Goal: Information Seeking & Learning: Learn about a topic

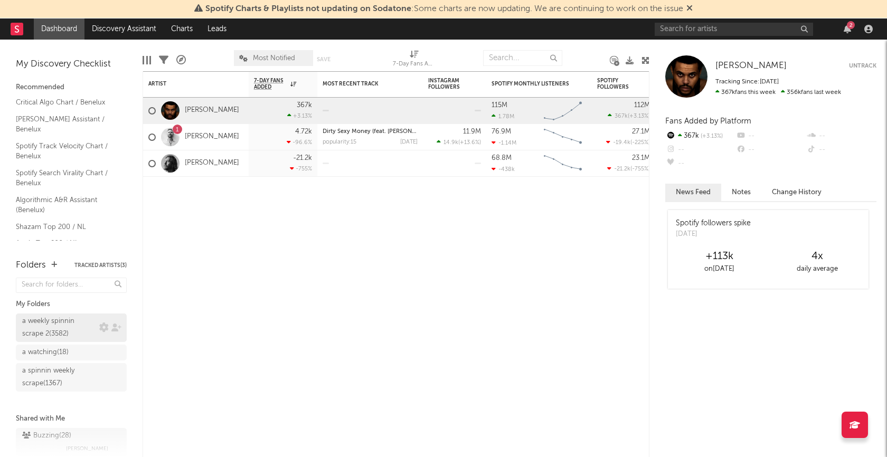
scroll to position [16, 0]
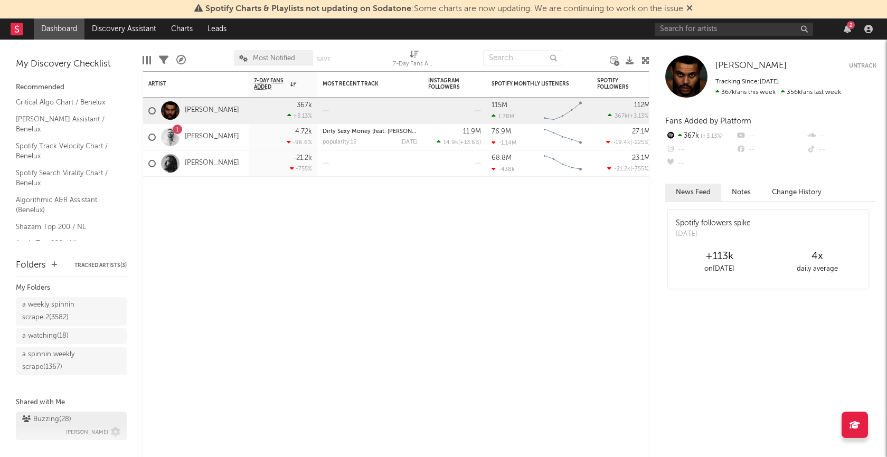
click at [55, 415] on div "Buzzing ( 28 )" at bounding box center [46, 419] width 49 height 13
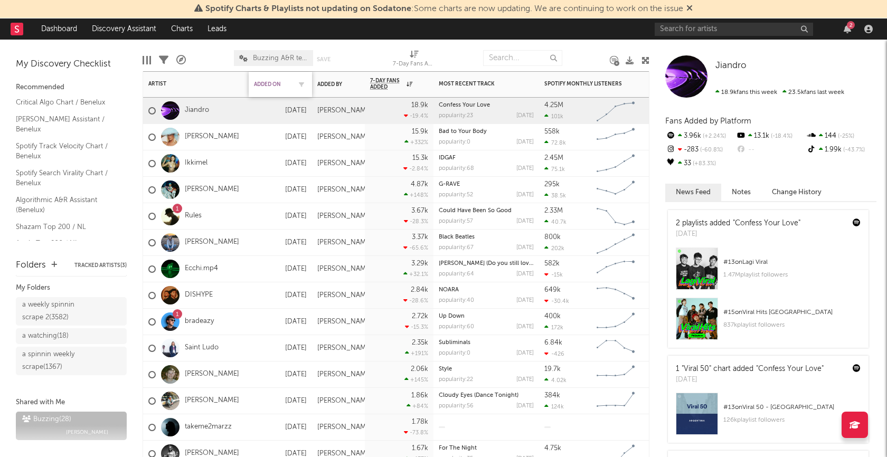
click at [274, 87] on div "Added On" at bounding box center [272, 84] width 37 height 6
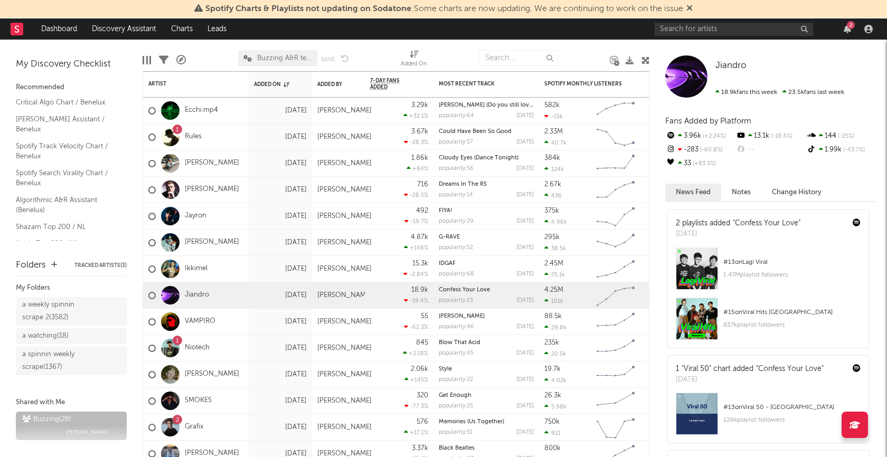
click at [48, 307] on div "a weekly spinnin scrape 2 ( 3582 )" at bounding box center [59, 311] width 74 height 25
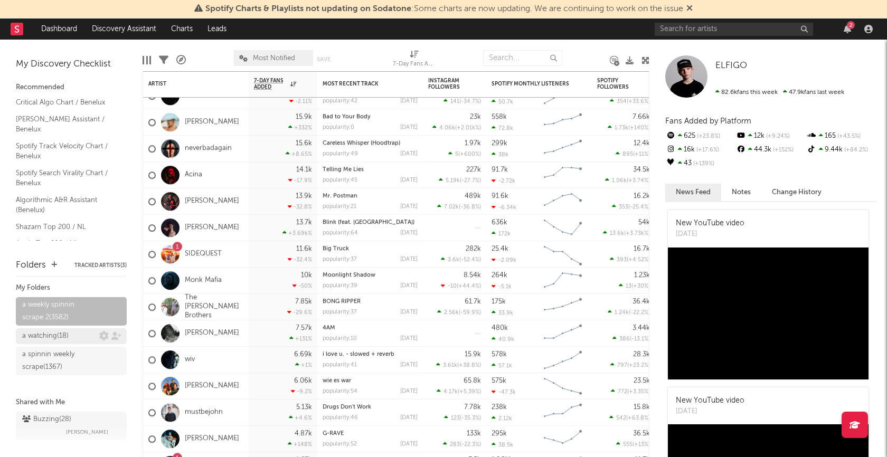
click at [61, 335] on div "a watching ( 18 )" at bounding box center [45, 336] width 46 height 13
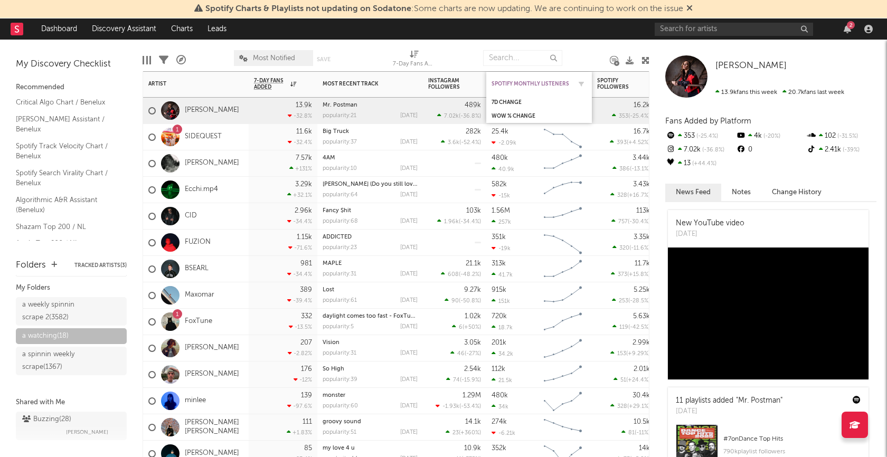
click at [508, 81] on div "Spotify Monthly Listeners" at bounding box center [531, 84] width 79 height 6
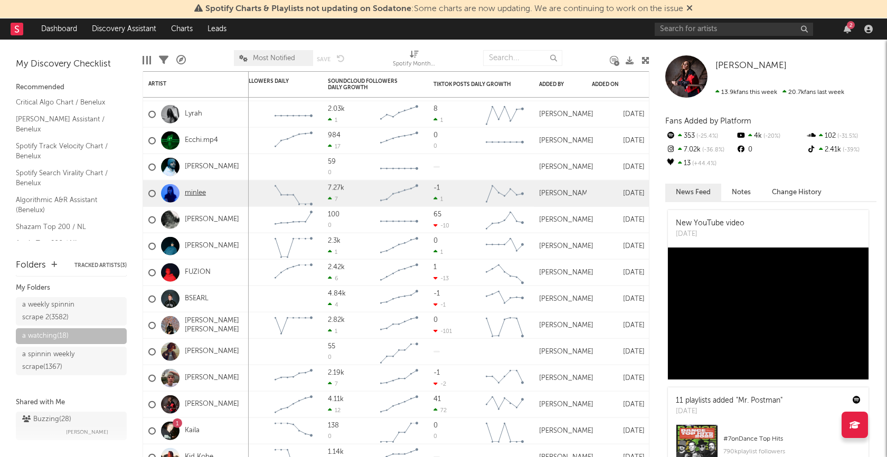
click at [202, 190] on link "minlee" at bounding box center [195, 193] width 21 height 9
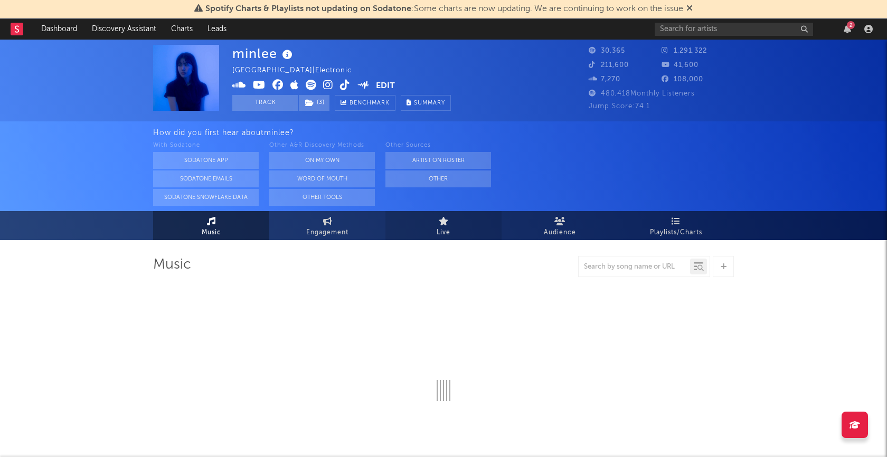
select select "6m"
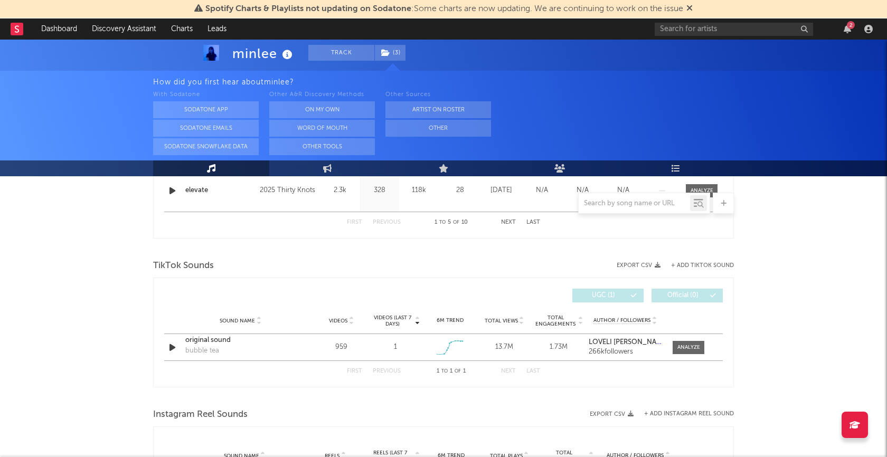
scroll to position [625, 0]
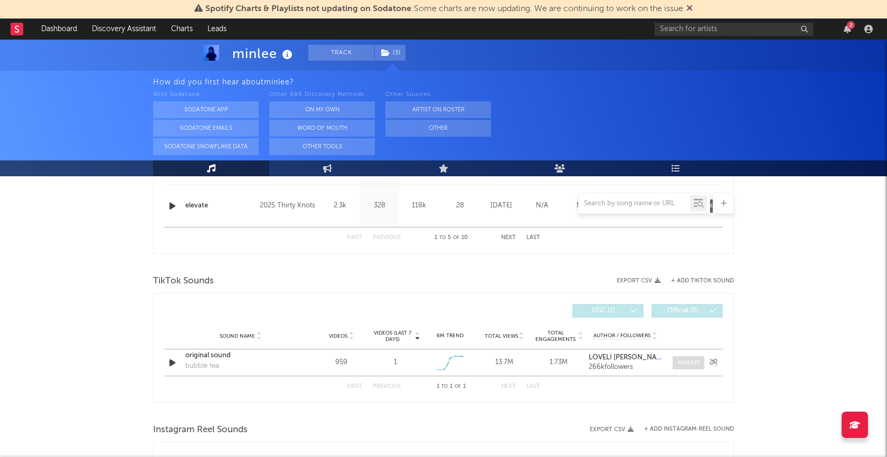
click at [691, 360] on div at bounding box center [689, 363] width 23 height 8
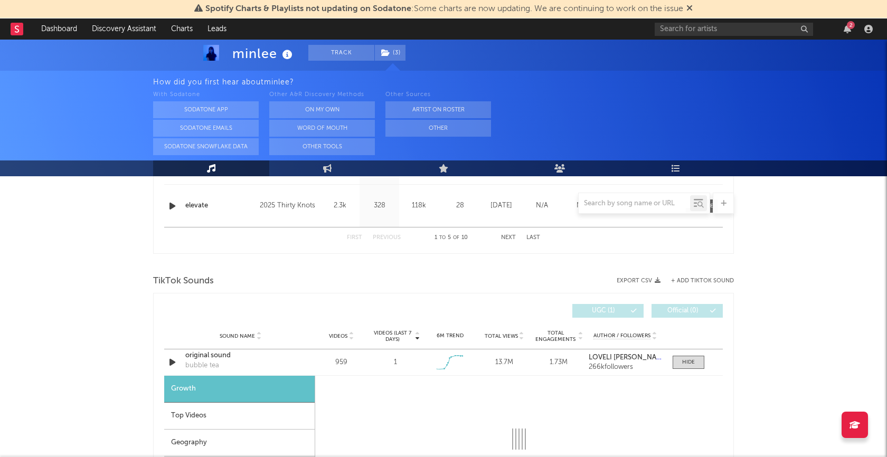
select select "1w"
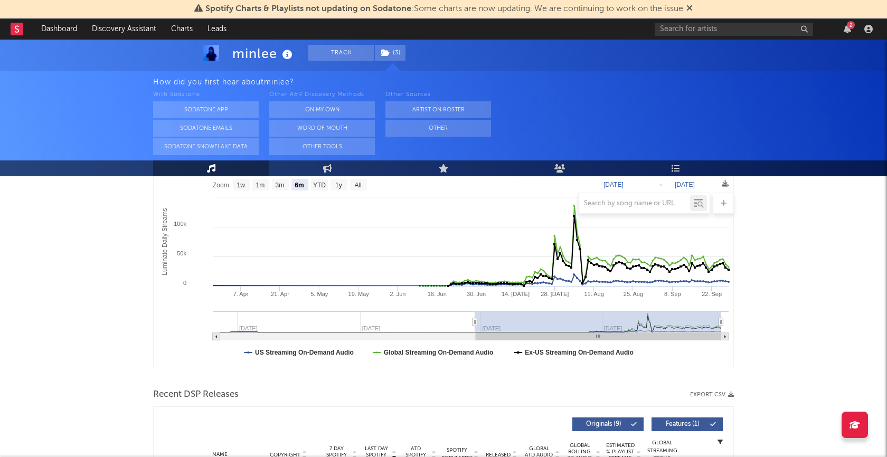
scroll to position [0, 0]
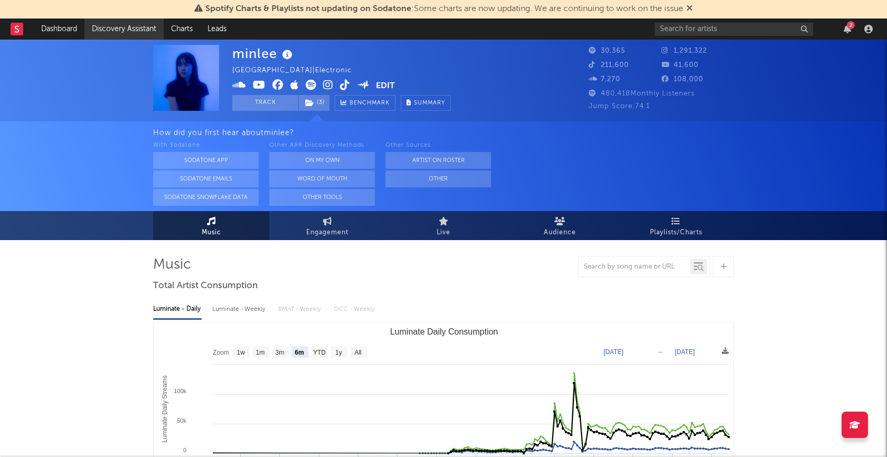
click at [123, 35] on link "Discovery Assistant" at bounding box center [123, 28] width 79 height 21
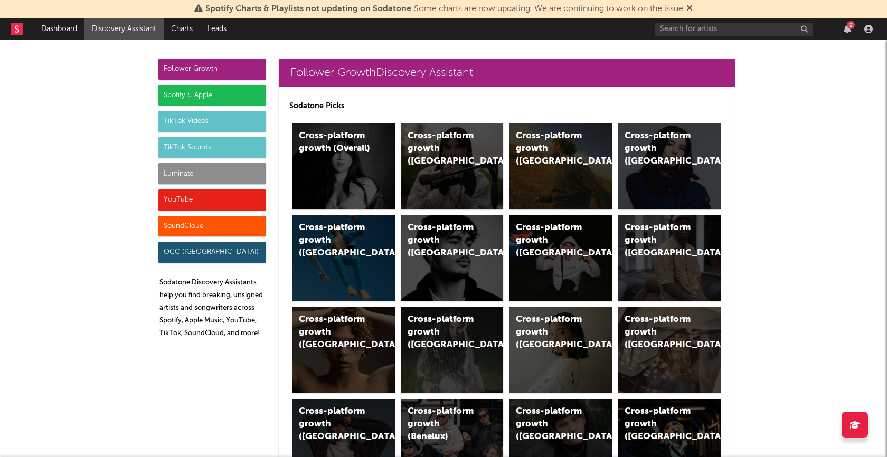
click at [229, 226] on div "SoundCloud" at bounding box center [212, 226] width 108 height 21
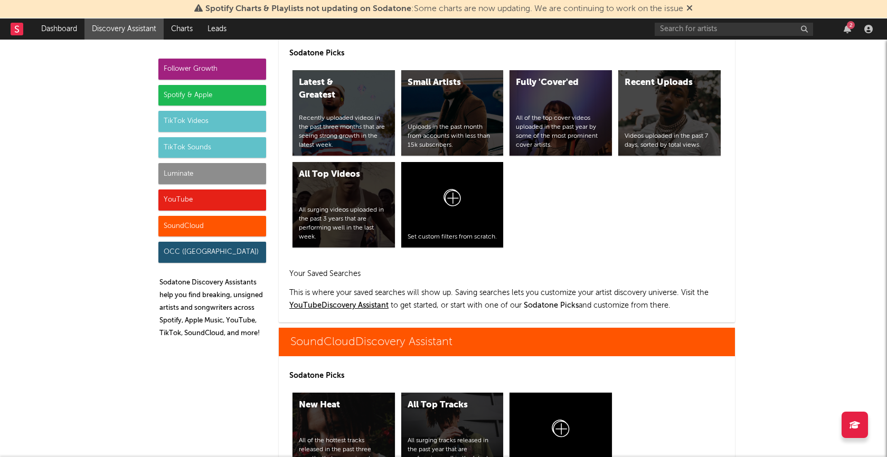
scroll to position [6258, 0]
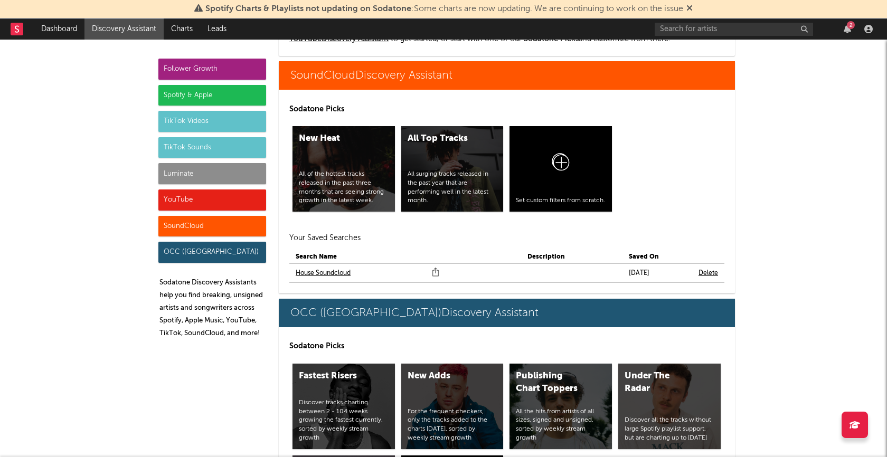
click at [345, 272] on link "House Soundcloud" at bounding box center [323, 273] width 55 height 13
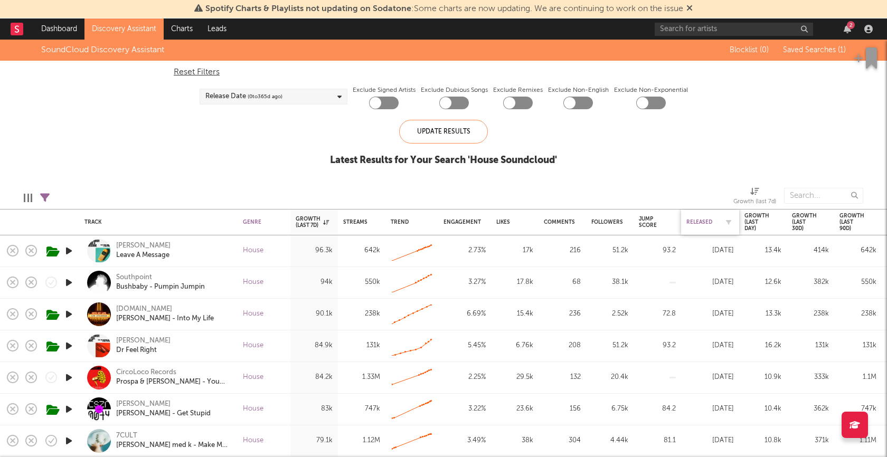
click at [701, 224] on div "Released" at bounding box center [703, 222] width 32 height 6
